Goal: Task Accomplishment & Management: Use online tool/utility

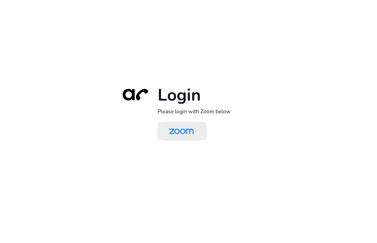
click at [194, 130] on img at bounding box center [182, 131] width 36 height 17
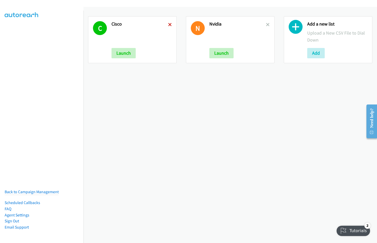
click at [169, 25] on icon at bounding box center [170, 25] width 4 height 4
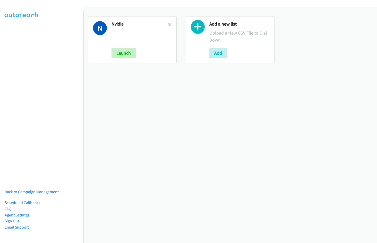
click at [169, 25] on icon at bounding box center [170, 25] width 4 height 4
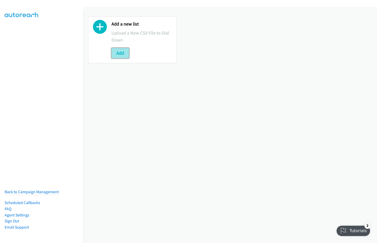
click at [121, 56] on button "Add" at bounding box center [121, 53] width 18 height 10
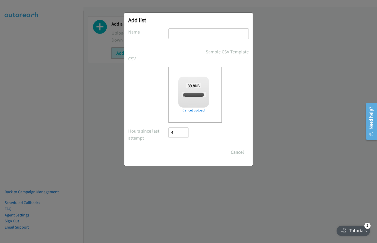
checkbox input "true"
click at [194, 35] on input "text" at bounding box center [209, 33] width 80 height 11
type input "Cisco"
click at [169, 147] on input "Save List" at bounding box center [182, 152] width 27 height 10
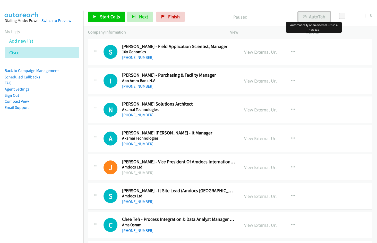
click at [321, 17] on button "AutoTab" at bounding box center [314, 17] width 32 height 10
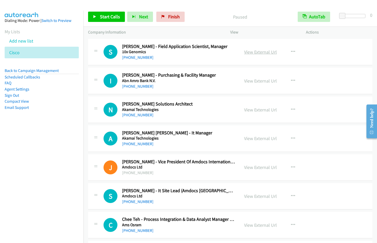
click at [259, 49] on link "View External Url" at bounding box center [260, 52] width 33 height 6
click at [55, 116] on aside "Dialing Mode: Power | Switch to Preview My Lists Add new list [GEOGRAPHIC_DATA]…" at bounding box center [41, 72] width 83 height 123
click at [109, 18] on span "Start Calls" at bounding box center [110, 17] width 20 height 6
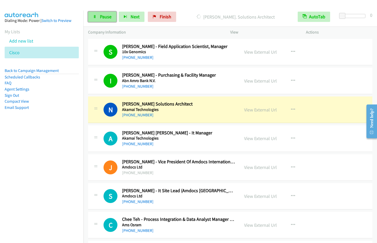
click at [100, 20] on link "Pause" at bounding box center [102, 17] width 28 height 10
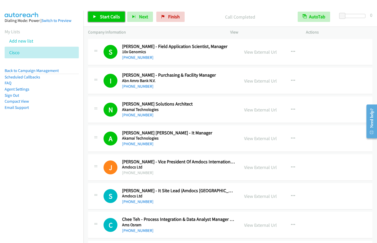
click at [96, 18] on icon at bounding box center [95, 17] width 4 height 4
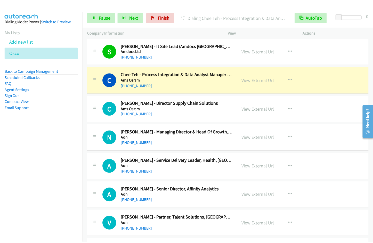
scroll to position [159, 0]
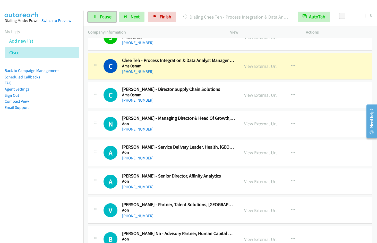
drag, startPoint x: 111, startPoint y: 16, endPoint x: 116, endPoint y: 14, distance: 6.6
click at [110, 16] on span "Pause" at bounding box center [106, 17] width 12 height 6
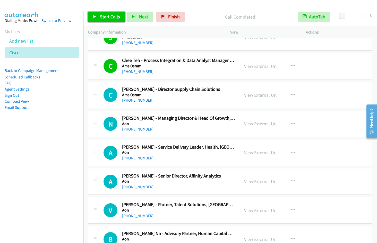
click at [112, 19] on span "Start Calls" at bounding box center [110, 17] width 20 height 6
click at [291, 66] on icon "button" at bounding box center [293, 66] width 4 height 4
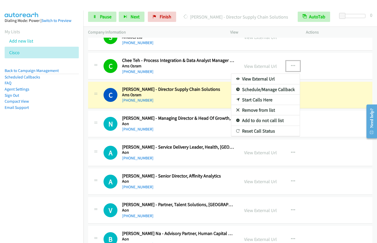
click at [258, 108] on link "Remove from list" at bounding box center [265, 110] width 69 height 10
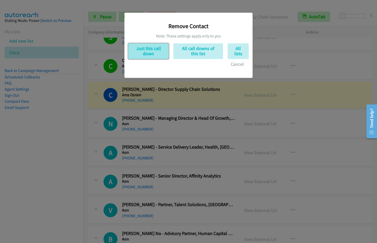
click at [141, 53] on button "Just this call down" at bounding box center [148, 51] width 40 height 16
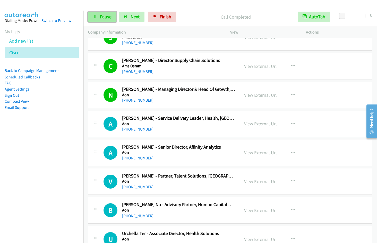
click at [107, 18] on span "Pause" at bounding box center [106, 17] width 12 height 6
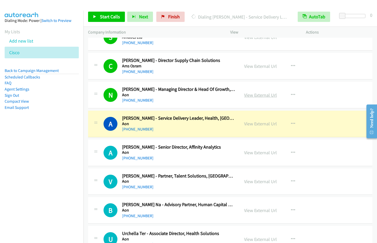
click at [258, 96] on link "View External Url" at bounding box center [260, 95] width 33 height 6
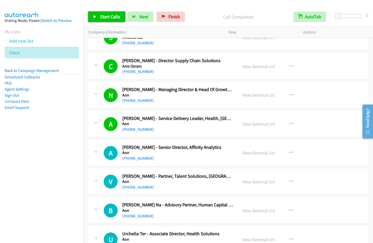
click at [110, 19] on span "Start Calls" at bounding box center [110, 17] width 20 height 6
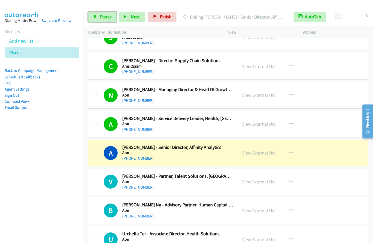
drag, startPoint x: 101, startPoint y: 20, endPoint x: 154, endPoint y: 9, distance: 53.9
click at [102, 19] on link "Pause" at bounding box center [102, 17] width 28 height 10
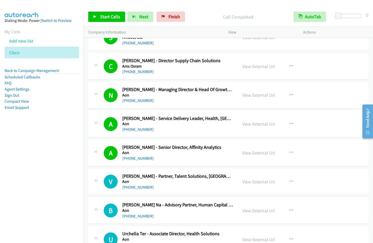
click at [109, 10] on div "Start Calls Pause Next Finish Call Completed AutoTab AutoTab 0" at bounding box center [227, 17] width 289 height 20
click at [107, 15] on span "Start Calls" at bounding box center [110, 17] width 20 height 6
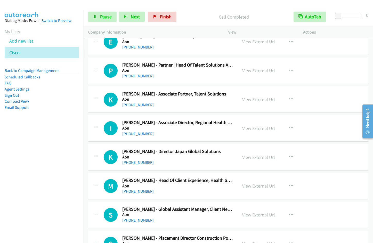
scroll to position [519, 0]
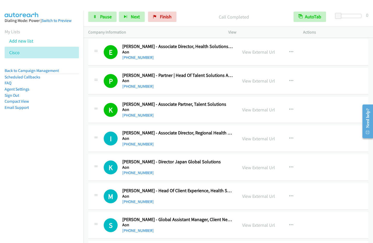
click at [52, 137] on nav "Dialing Mode: Power | Switch to Preview My Lists Add new list [GEOGRAPHIC_DATA]…" at bounding box center [42, 132] width 84 height 243
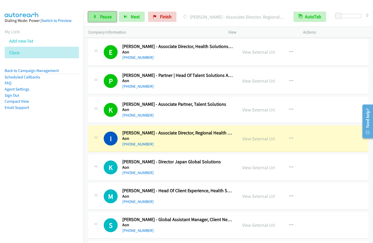
click at [102, 18] on span "Pause" at bounding box center [106, 17] width 12 height 6
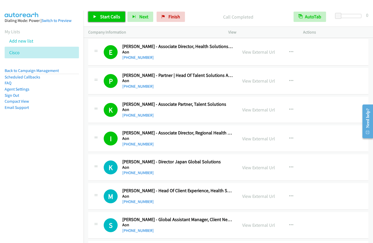
drag, startPoint x: 104, startPoint y: 20, endPoint x: 115, endPoint y: 17, distance: 11.4
click at [104, 20] on link "Start Calls" at bounding box center [106, 17] width 37 height 10
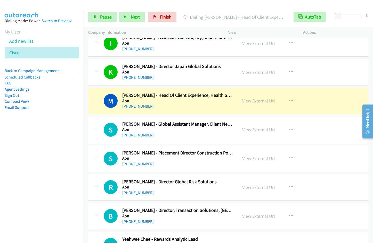
scroll to position [644, 0]
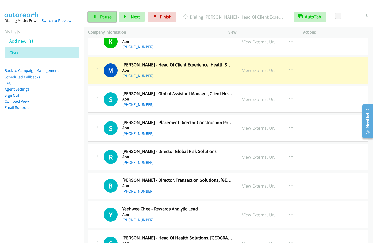
click at [106, 17] on span "Pause" at bounding box center [106, 17] width 12 height 6
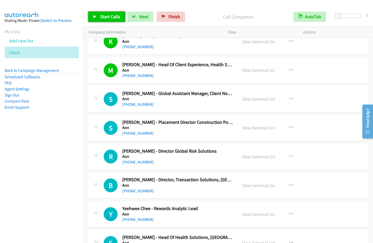
click at [107, 19] on span "Start Calls" at bounding box center [110, 17] width 20 height 6
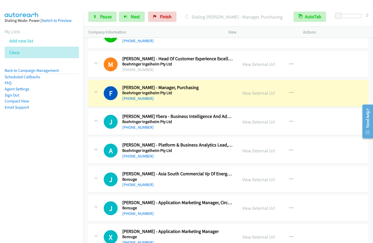
scroll to position [1154, 0]
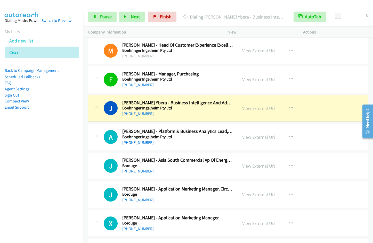
click at [39, 181] on nav "Dialing Mode: Power | Switch to Preview My Lists Add new list [GEOGRAPHIC_DATA]…" at bounding box center [42, 132] width 84 height 243
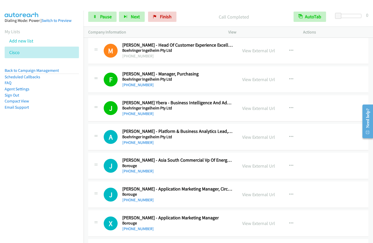
click at [35, 153] on nav "Dialing Mode: Power | Switch to Preview My Lists Add new list [GEOGRAPHIC_DATA]…" at bounding box center [42, 132] width 84 height 243
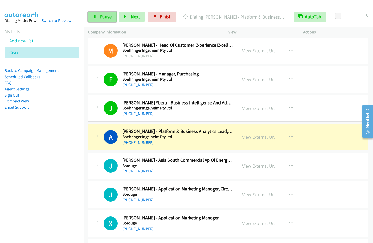
click at [105, 21] on link "Pause" at bounding box center [102, 17] width 28 height 10
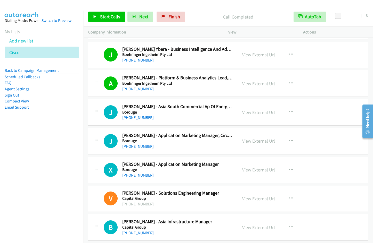
scroll to position [1232, 0]
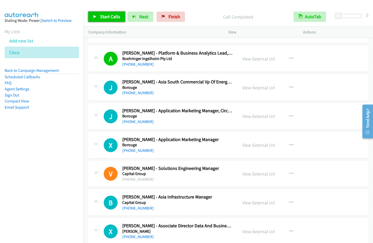
click at [102, 16] on span "Start Calls" at bounding box center [110, 17] width 20 height 6
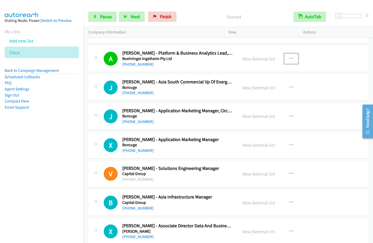
click at [289, 59] on icon "button" at bounding box center [291, 59] width 4 height 4
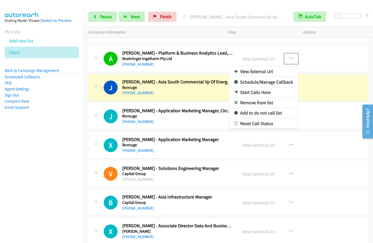
click at [257, 104] on link "Remove from list" at bounding box center [263, 103] width 69 height 10
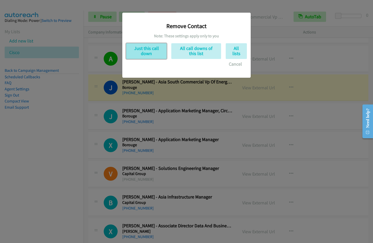
click at [145, 51] on button "Just this call down" at bounding box center [146, 51] width 40 height 16
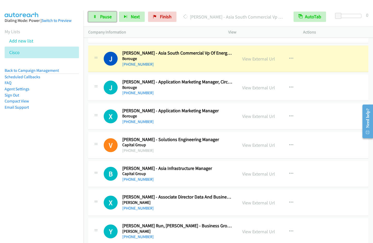
drag, startPoint x: 99, startPoint y: 19, endPoint x: 146, endPoint y: 3, distance: 49.6
click at [99, 19] on link "Pause" at bounding box center [102, 17] width 28 height 10
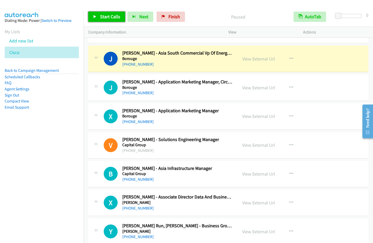
click at [113, 16] on span "Start Calls" at bounding box center [110, 17] width 20 height 6
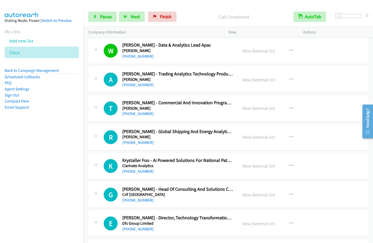
scroll to position [1534, 0]
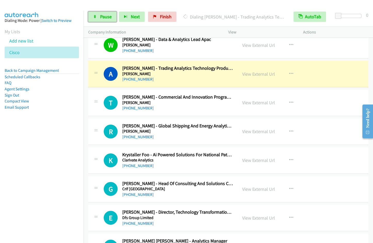
drag, startPoint x: 98, startPoint y: 18, endPoint x: 136, endPoint y: 5, distance: 39.8
click at [98, 18] on link "Pause" at bounding box center [102, 17] width 28 height 10
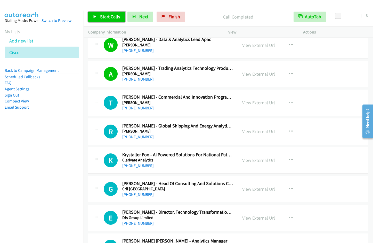
click at [102, 17] on span "Start Calls" at bounding box center [110, 17] width 20 height 6
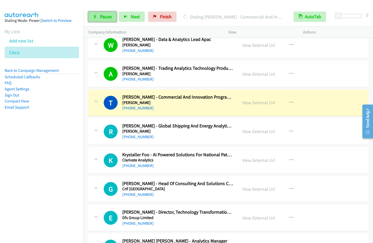
click at [100, 18] on span "Pause" at bounding box center [106, 17] width 12 height 6
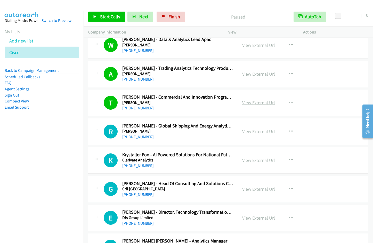
click at [264, 103] on link "View External Url" at bounding box center [258, 103] width 33 height 6
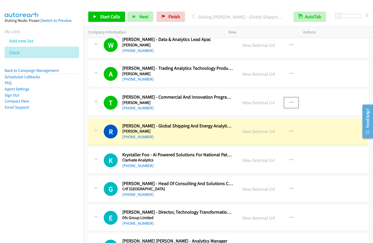
click at [290, 102] on icon "button" at bounding box center [291, 103] width 4 height 4
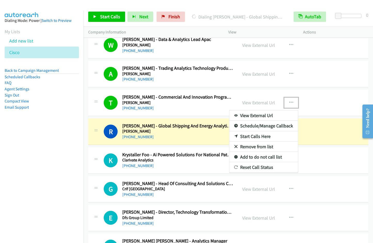
click at [265, 148] on link "Remove from list" at bounding box center [263, 147] width 69 height 10
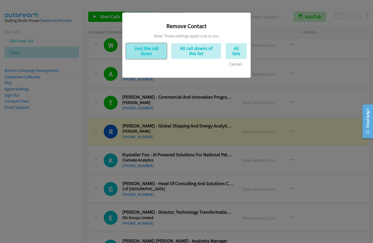
click at [154, 54] on button "Just this call down" at bounding box center [146, 51] width 40 height 16
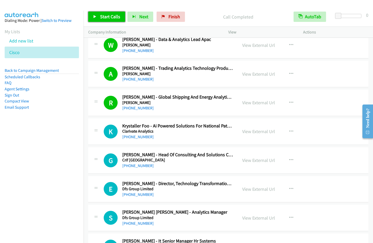
click at [108, 17] on span "Start Calls" at bounding box center [110, 17] width 20 height 6
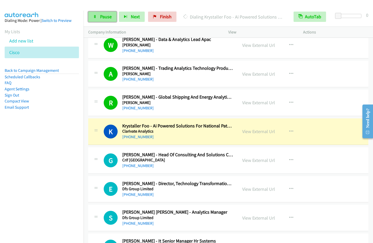
click at [108, 16] on span "Pause" at bounding box center [106, 17] width 12 height 6
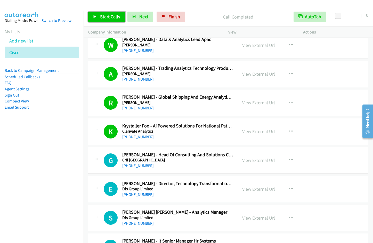
click at [100, 20] on link "Start Calls" at bounding box center [106, 17] width 37 height 10
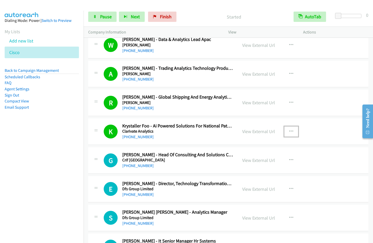
click at [289, 132] on icon "button" at bounding box center [291, 132] width 4 height 4
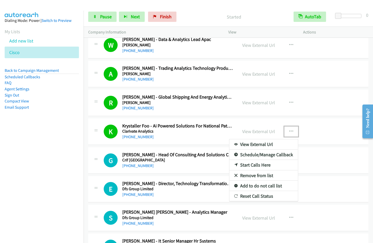
click at [257, 174] on link "Remove from list" at bounding box center [263, 176] width 69 height 10
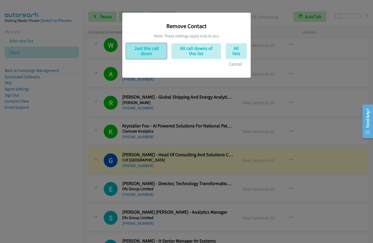
click at [151, 47] on button "Just this call down" at bounding box center [146, 51] width 40 height 16
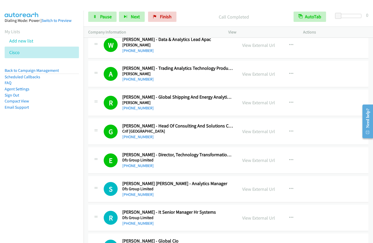
drag, startPoint x: 57, startPoint y: 194, endPoint x: 303, endPoint y: 127, distance: 255.7
click at [57, 194] on nav "Dialing Mode: Power | Switch to Preview My Lists Add new list [GEOGRAPHIC_DATA]…" at bounding box center [42, 132] width 84 height 243
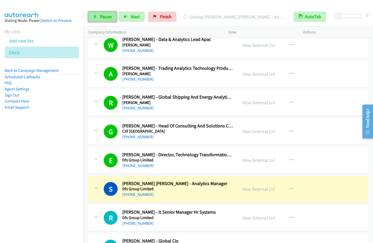
click at [102, 20] on link "Pause" at bounding box center [102, 17] width 28 height 10
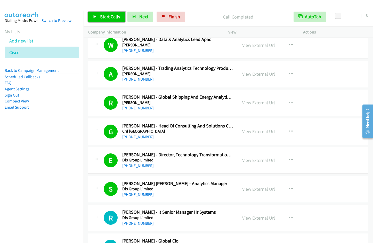
click at [107, 15] on span "Start Calls" at bounding box center [110, 17] width 20 height 6
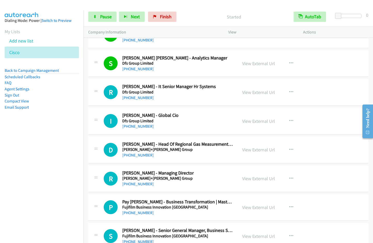
scroll to position [1671, 0]
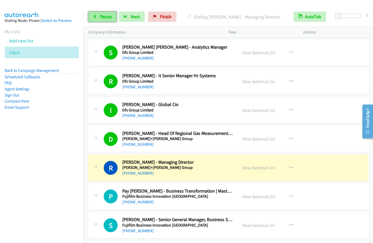
click at [107, 16] on span "Pause" at bounding box center [106, 17] width 12 height 6
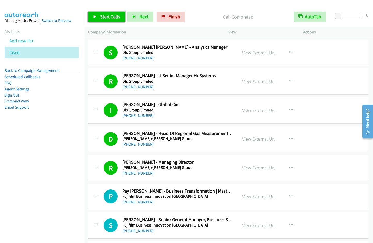
click at [106, 18] on span "Start Calls" at bounding box center [110, 17] width 20 height 6
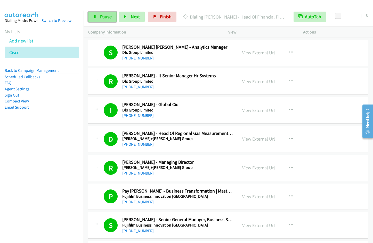
click at [105, 21] on link "Pause" at bounding box center [102, 17] width 28 height 10
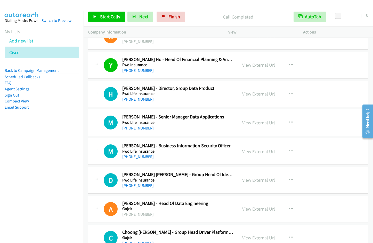
scroll to position [1923, 0]
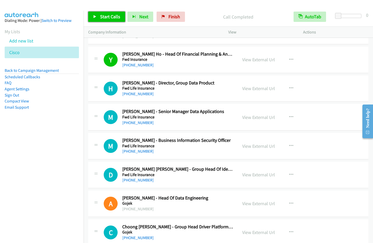
click at [106, 17] on span "Start Calls" at bounding box center [110, 17] width 20 height 6
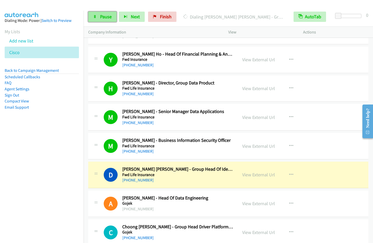
click at [109, 17] on span "Pause" at bounding box center [106, 17] width 12 height 6
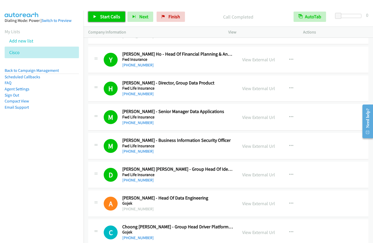
click at [102, 17] on span "Start Calls" at bounding box center [110, 17] width 20 height 6
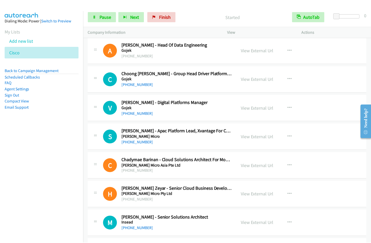
scroll to position [2101, 0]
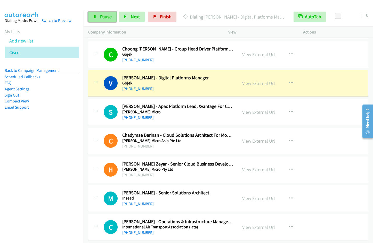
click at [100, 19] on span "Pause" at bounding box center [106, 17] width 12 height 6
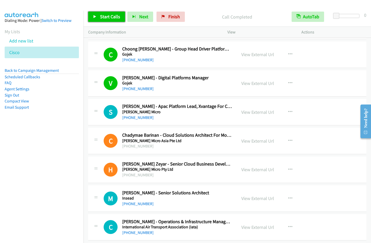
click at [101, 17] on span "Start Calls" at bounding box center [110, 17] width 20 height 6
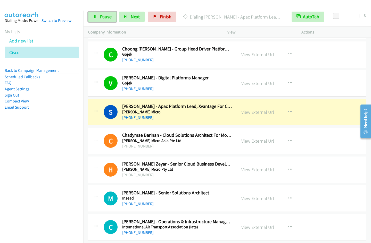
drag, startPoint x: 102, startPoint y: 16, endPoint x: 116, endPoint y: 15, distance: 14.5
click at [102, 16] on span "Pause" at bounding box center [106, 17] width 12 height 6
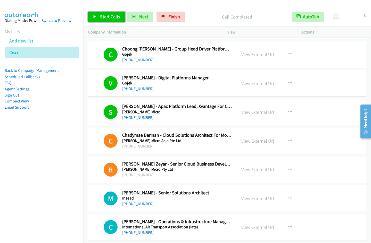
drag, startPoint x: 105, startPoint y: 18, endPoint x: 112, endPoint y: 23, distance: 8.1
click at [105, 18] on span "Start Calls" at bounding box center [110, 17] width 20 height 6
click at [65, 204] on nav "Dialing Mode: Power | Switch to Preview My Lists Add new list [GEOGRAPHIC_DATA]…" at bounding box center [42, 132] width 84 height 243
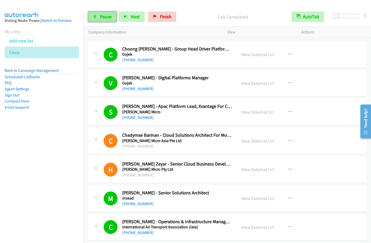
click at [107, 14] on span "Pause" at bounding box center [106, 17] width 12 height 6
click at [115, 17] on span "Start Calls" at bounding box center [110, 17] width 20 height 6
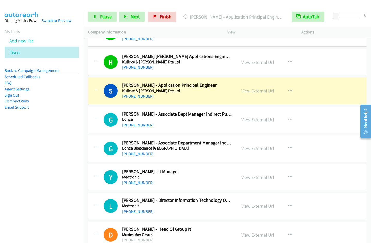
scroll to position [2490, 0]
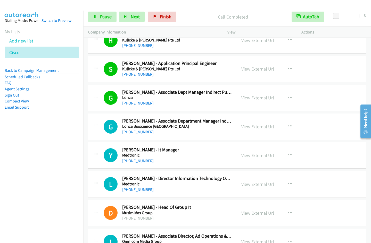
click at [44, 158] on nav "Dialing Mode: Power | Switch to Preview My Lists Add new list [GEOGRAPHIC_DATA]…" at bounding box center [42, 132] width 84 height 243
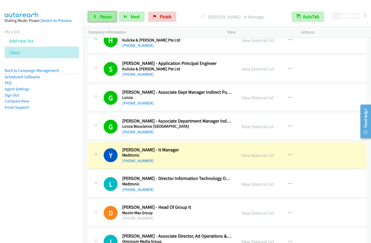
click at [103, 16] on span "Pause" at bounding box center [106, 17] width 12 height 6
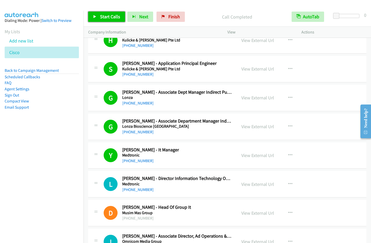
click at [106, 19] on span "Start Calls" at bounding box center [110, 17] width 20 height 6
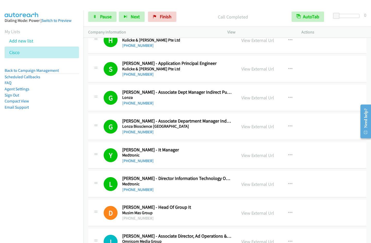
click at [64, 161] on nav "Dialing Mode: Power | Switch to Preview My Lists Add new list [GEOGRAPHIC_DATA]…" at bounding box center [42, 132] width 84 height 243
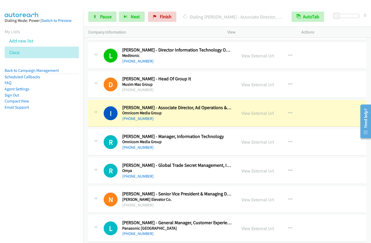
scroll to position [2637, 0]
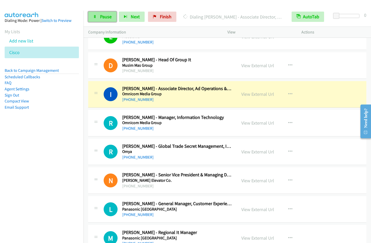
drag, startPoint x: 105, startPoint y: 16, endPoint x: 111, endPoint y: 13, distance: 6.2
click at [105, 17] on span "Pause" at bounding box center [106, 17] width 12 height 6
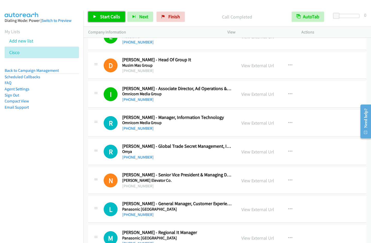
click at [106, 20] on link "Start Calls" at bounding box center [106, 17] width 37 height 10
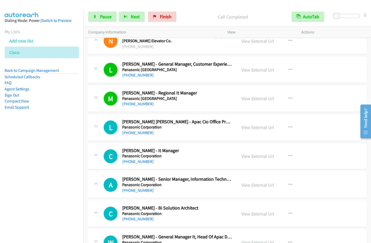
scroll to position [2813, 0]
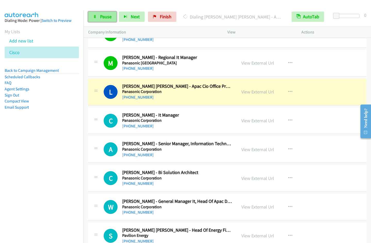
click at [102, 16] on span "Pause" at bounding box center [106, 17] width 12 height 6
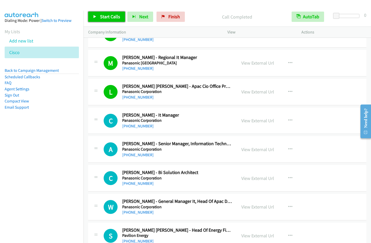
click at [112, 20] on link "Start Calls" at bounding box center [106, 17] width 37 height 10
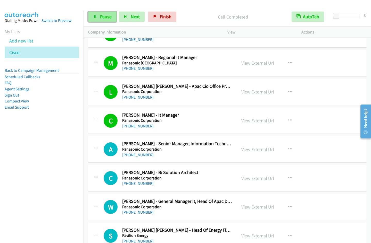
click at [105, 20] on link "Pause" at bounding box center [102, 17] width 28 height 10
click at [106, 14] on span "Start Calls" at bounding box center [110, 17] width 20 height 6
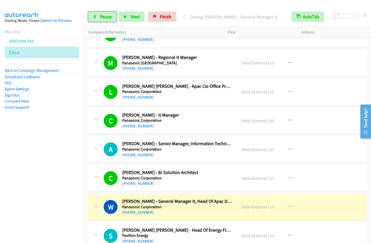
drag, startPoint x: 111, startPoint y: 16, endPoint x: 133, endPoint y: 11, distance: 23.2
click at [111, 16] on span "Pause" at bounding box center [106, 17] width 12 height 6
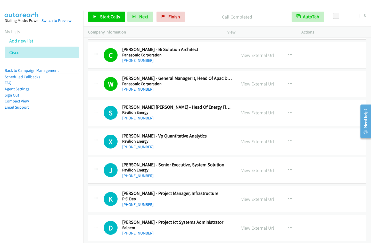
scroll to position [2952, 0]
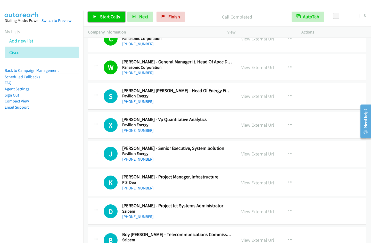
click at [109, 18] on span "Start Calls" at bounding box center [110, 17] width 20 height 6
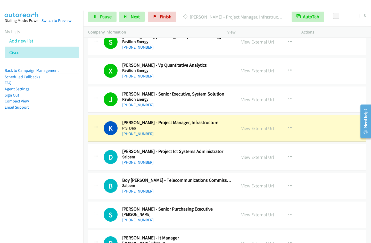
scroll to position [3026, 0]
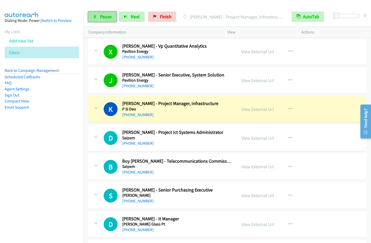
click at [99, 16] on link "Pause" at bounding box center [102, 17] width 28 height 10
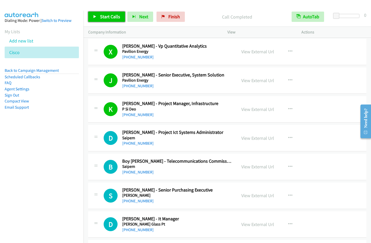
click at [112, 17] on span "Start Calls" at bounding box center [110, 17] width 20 height 6
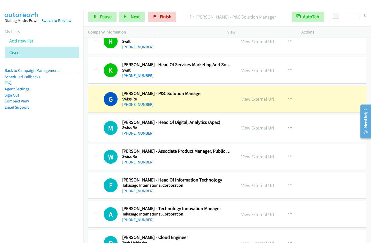
scroll to position [3392, 0]
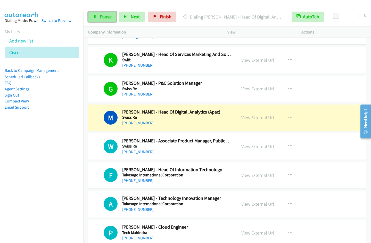
click at [104, 16] on span "Pause" at bounding box center [106, 17] width 12 height 6
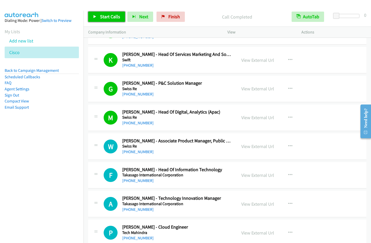
click at [99, 15] on link "Start Calls" at bounding box center [106, 17] width 37 height 10
drag, startPoint x: 73, startPoint y: 194, endPoint x: 68, endPoint y: 186, distance: 9.5
click at [73, 193] on nav "Dialing Mode: Power | Switch to Preview My Lists Add new list [GEOGRAPHIC_DATA]…" at bounding box center [42, 132] width 84 height 243
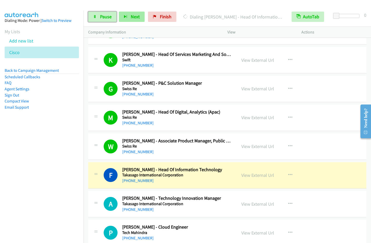
drag, startPoint x: 107, startPoint y: 18, endPoint x: 123, endPoint y: 14, distance: 16.7
click at [107, 18] on span "Pause" at bounding box center [106, 17] width 12 height 6
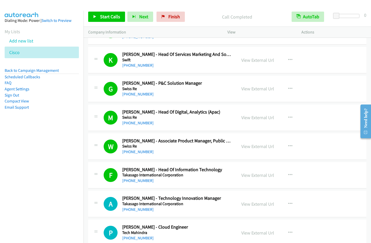
click at [52, 150] on nav "Dialing Mode: Power | Switch to Preview My Lists Add new list [GEOGRAPHIC_DATA]…" at bounding box center [42, 132] width 84 height 243
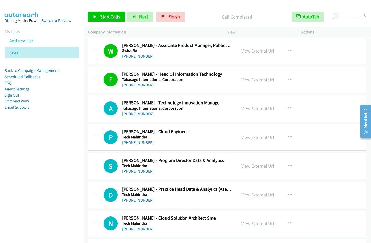
scroll to position [3498, 0]
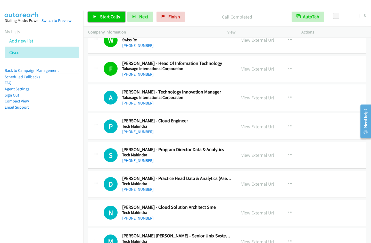
click at [105, 17] on span "Start Calls" at bounding box center [110, 17] width 20 height 6
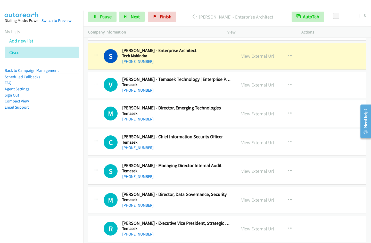
scroll to position [3952, 0]
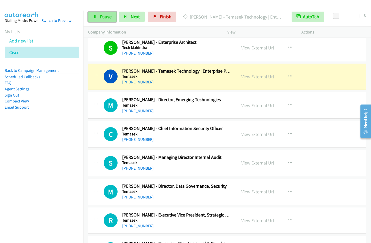
click at [95, 16] on icon at bounding box center [95, 17] width 4 height 4
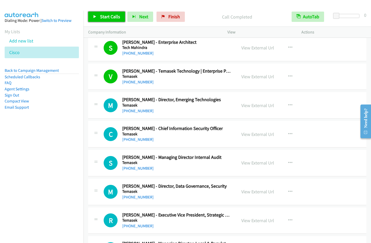
click at [101, 18] on span "Start Calls" at bounding box center [110, 17] width 20 height 6
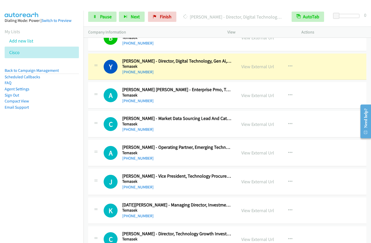
scroll to position [4247, 0]
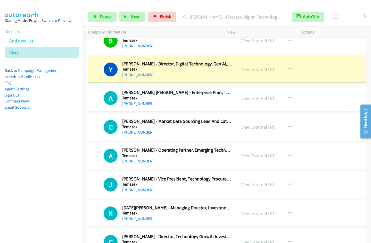
click at [49, 172] on nav "Dialing Mode: Power | Switch to Preview My Lists Add new list [GEOGRAPHIC_DATA]…" at bounding box center [42, 132] width 84 height 243
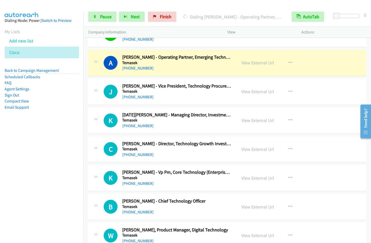
scroll to position [4359, 0]
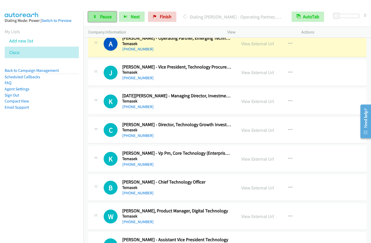
click at [103, 14] on span "Pause" at bounding box center [106, 17] width 12 height 6
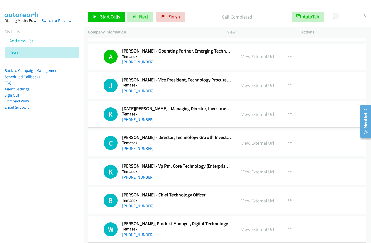
scroll to position [4324, 0]
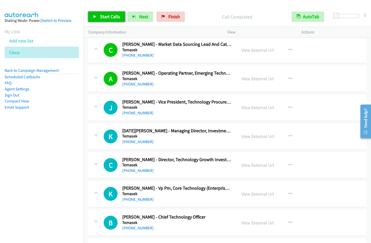
click at [114, 18] on span "Start Calls" at bounding box center [110, 17] width 20 height 6
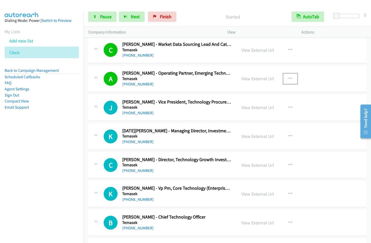
click at [289, 79] on icon "button" at bounding box center [290, 79] width 4 height 4
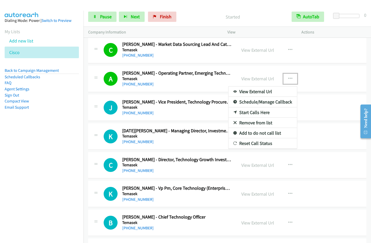
click at [258, 122] on link "Remove from list" at bounding box center [262, 123] width 69 height 10
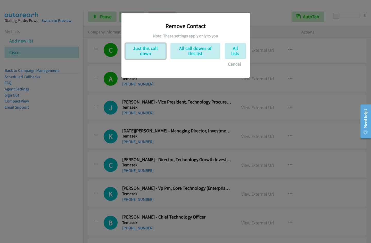
drag, startPoint x: 157, startPoint y: 51, endPoint x: 169, endPoint y: 56, distance: 12.2
click at [157, 51] on button "Just this call down" at bounding box center [145, 51] width 40 height 16
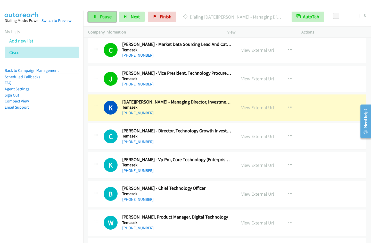
click at [110, 13] on link "Pause" at bounding box center [102, 17] width 28 height 10
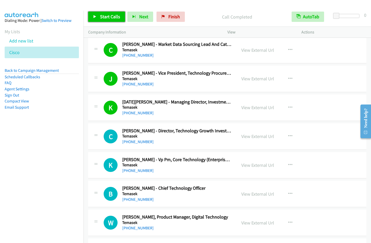
click at [97, 20] on link "Start Calls" at bounding box center [106, 17] width 37 height 10
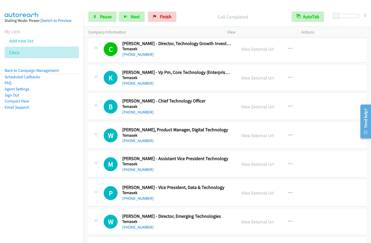
scroll to position [4433, 0]
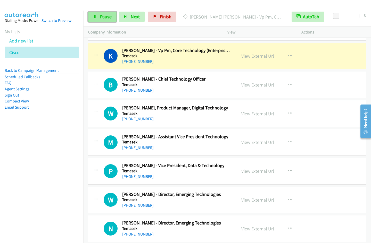
click at [101, 20] on link "Pause" at bounding box center [102, 17] width 28 height 10
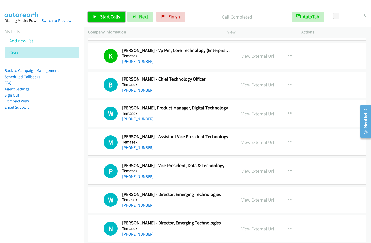
click at [106, 18] on span "Start Calls" at bounding box center [110, 17] width 20 height 6
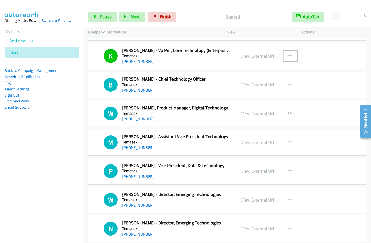
click at [286, 54] on button "button" at bounding box center [290, 56] width 14 height 10
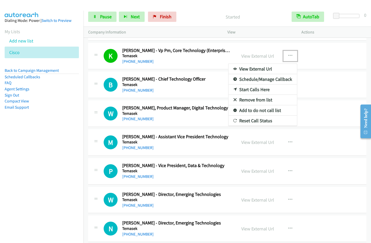
click at [263, 98] on link "Remove from list" at bounding box center [262, 100] width 69 height 10
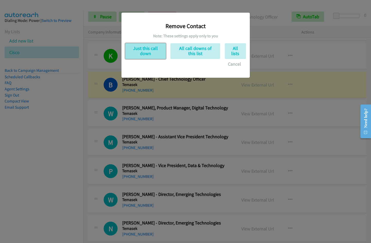
click at [152, 50] on button "Just this call down" at bounding box center [145, 51] width 40 height 16
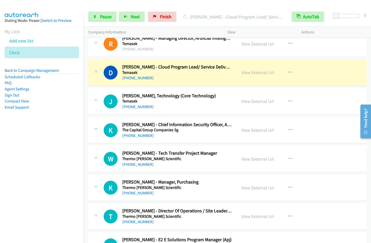
scroll to position [4661, 0]
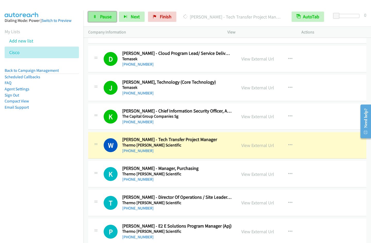
click at [106, 14] on span "Pause" at bounding box center [106, 17] width 12 height 6
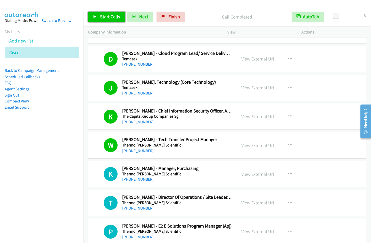
click at [104, 18] on span "Start Calls" at bounding box center [110, 17] width 20 height 6
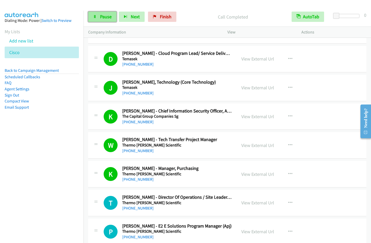
click at [104, 17] on span "Pause" at bounding box center [106, 17] width 12 height 6
